Goal: Complete application form

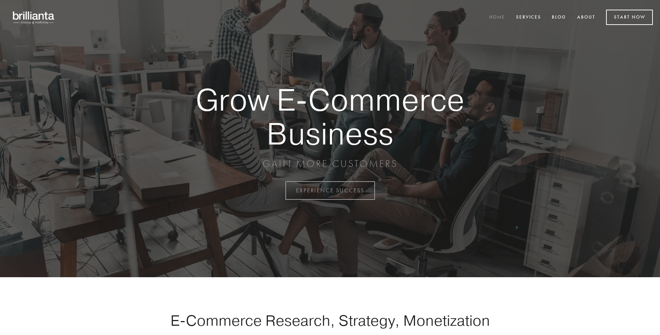
scroll to position [1871, 0]
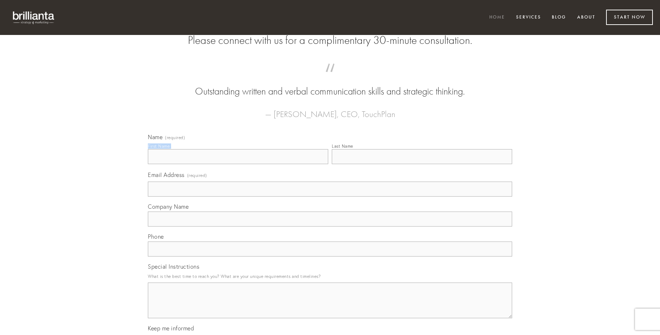
type input "[PERSON_NAME]"
click at [422, 164] on input "Last Name" at bounding box center [422, 156] width 180 height 15
type input "[PERSON_NAME]"
click at [330, 197] on input "Email Address (required)" at bounding box center [330, 189] width 364 height 15
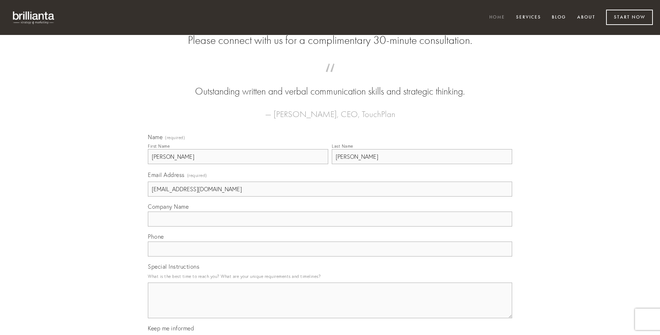
type input "[EMAIL_ADDRESS][DOMAIN_NAME]"
click at [330, 227] on input "Company Name" at bounding box center [330, 219] width 364 height 15
type input "viridis"
click at [330, 257] on input "text" at bounding box center [330, 249] width 364 height 15
click at [330, 307] on textarea "Special Instructions" at bounding box center [330, 301] width 364 height 36
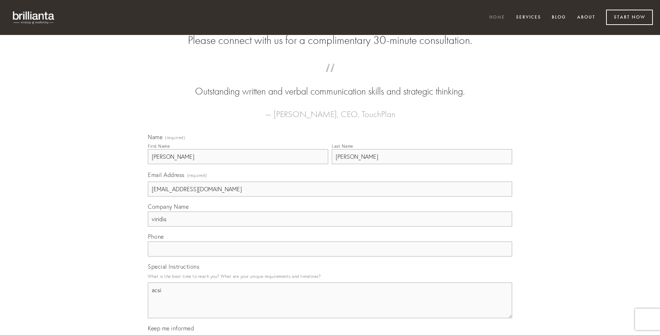
type textarea "acsi"
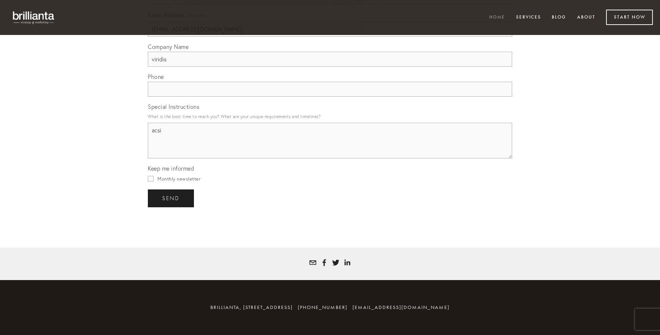
click at [171, 198] on span "send" at bounding box center [170, 198] width 17 height 6
